Goal: Navigation & Orientation: Find specific page/section

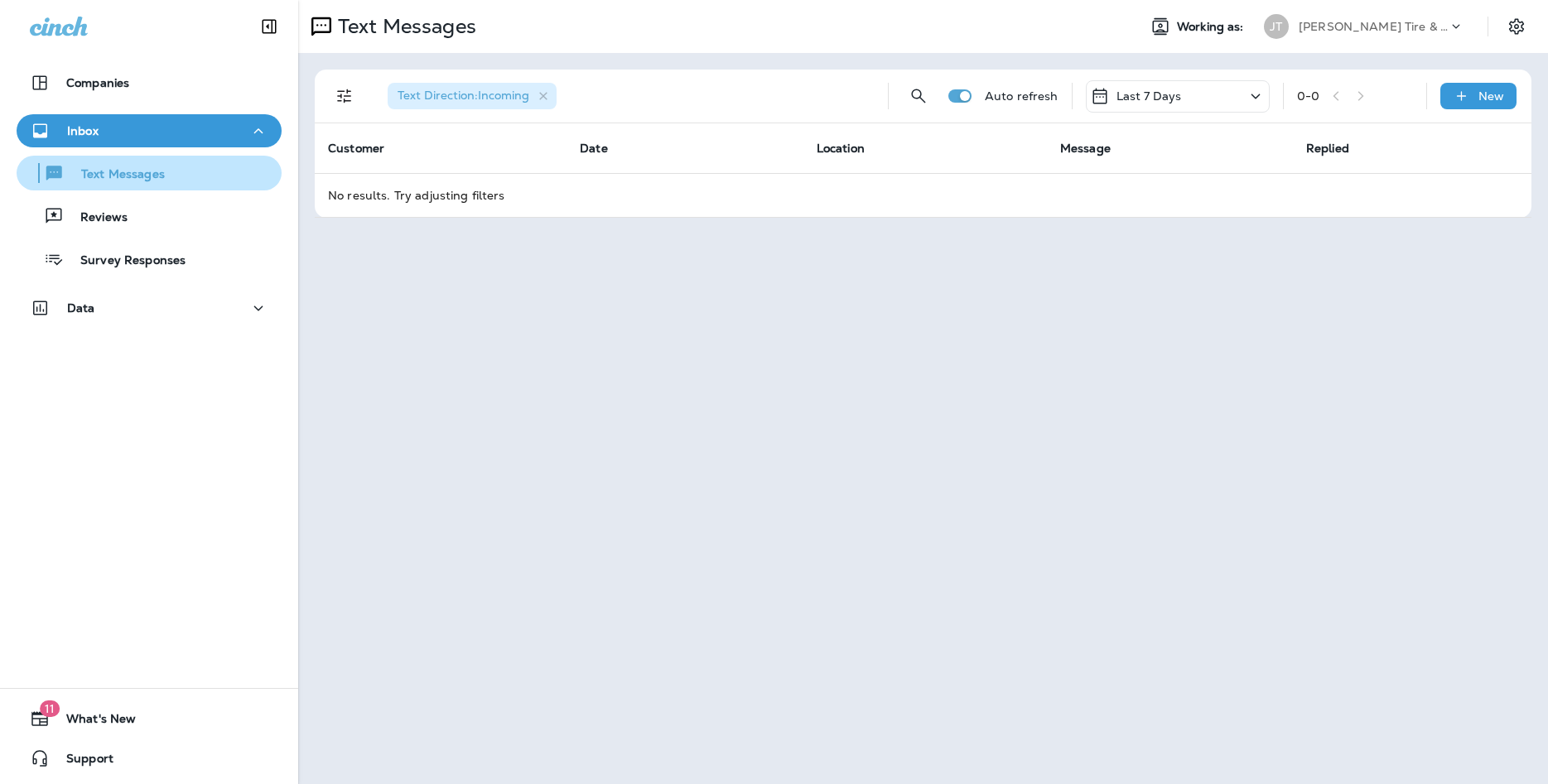
click at [173, 167] on div "Text Messages" at bounding box center [149, 172] width 251 height 24
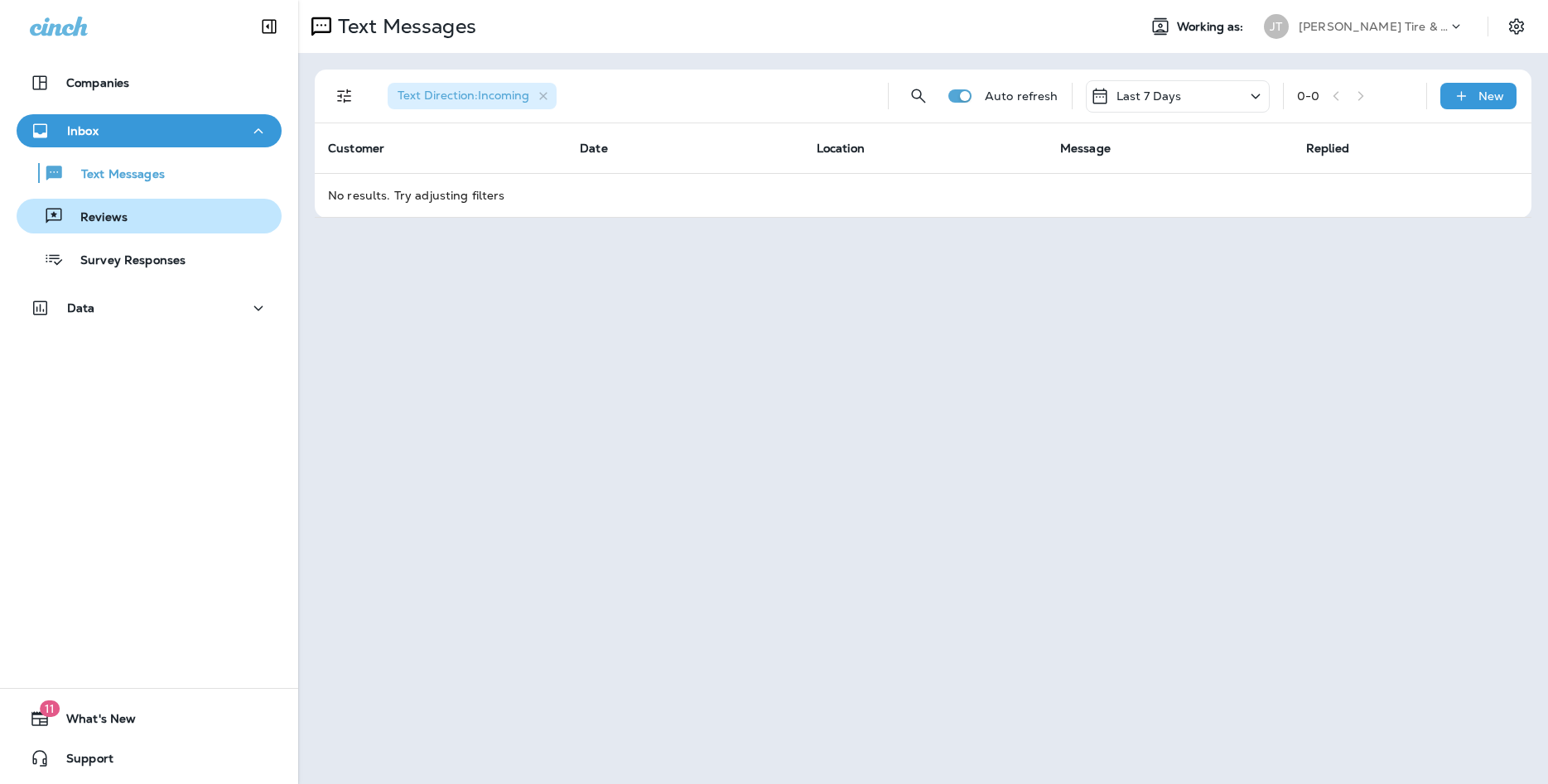
click at [156, 213] on div "Reviews" at bounding box center [149, 215] width 251 height 24
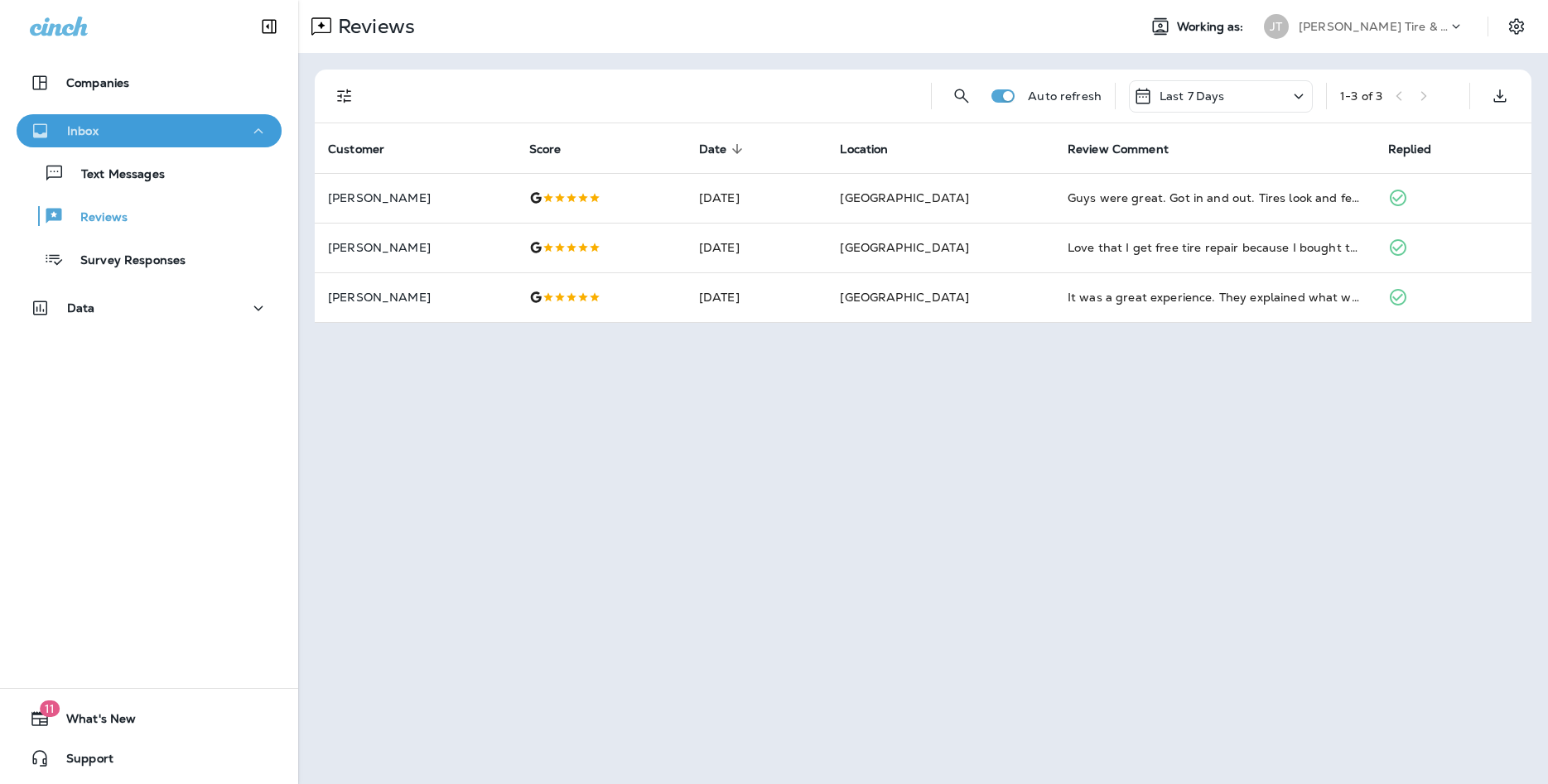
click at [85, 125] on p "Inbox" at bounding box center [83, 131] width 32 height 14
click at [100, 163] on div "Text Messages" at bounding box center [94, 172] width 142 height 24
